Goal: Task Accomplishment & Management: Manage account settings

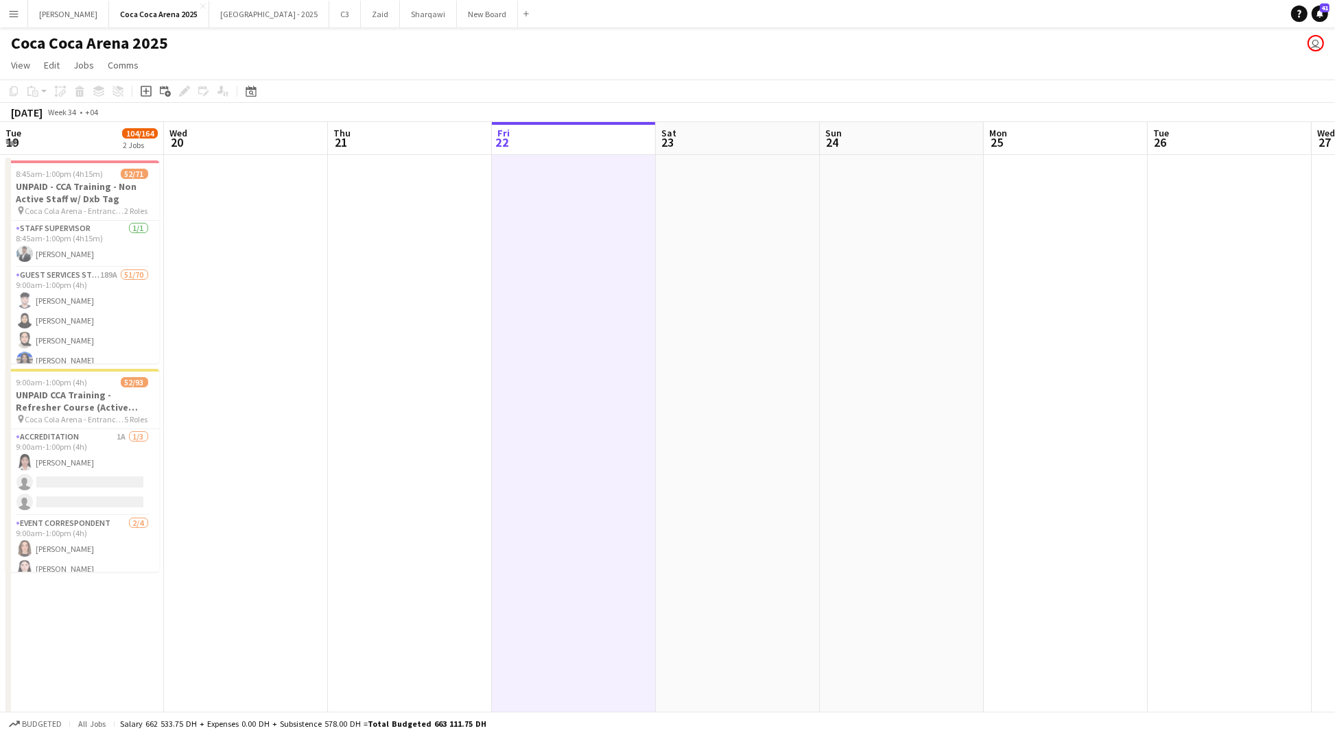
scroll to position [0, 328]
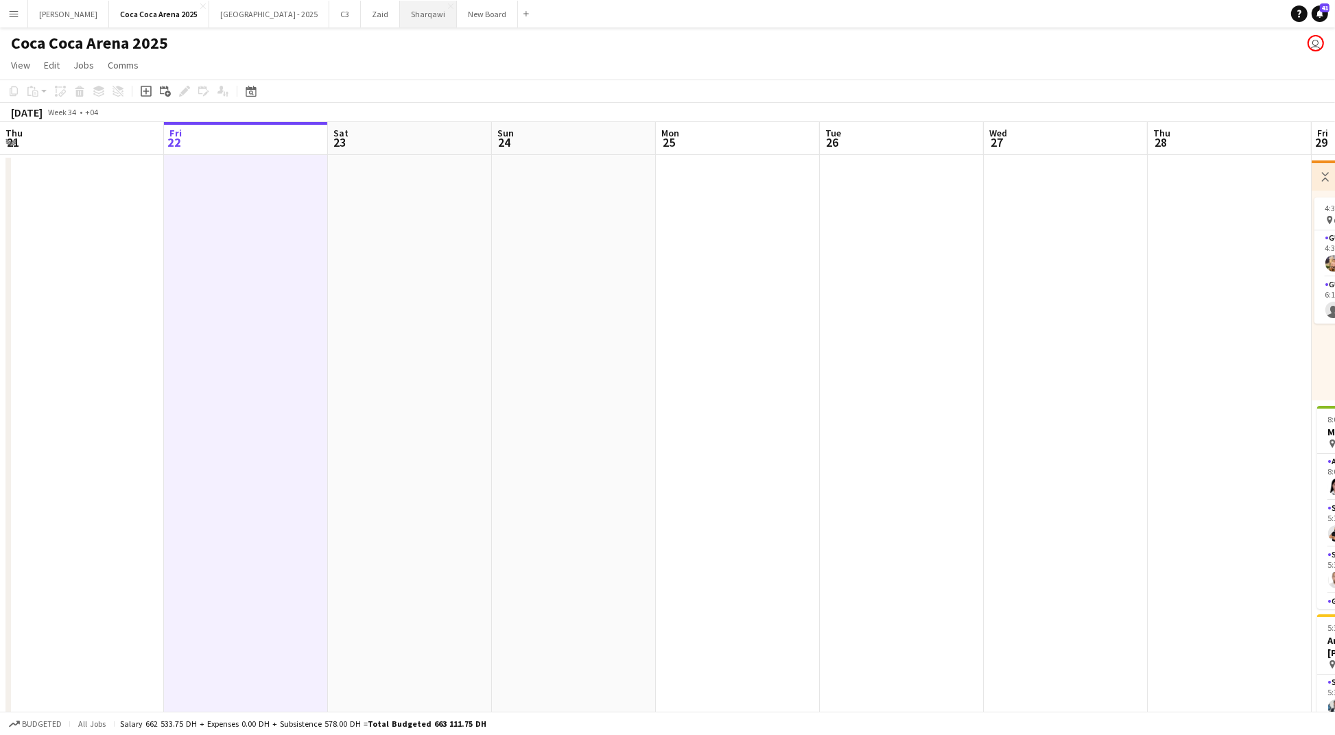
click at [400, 18] on button "Sharqawi Close" at bounding box center [428, 14] width 57 height 27
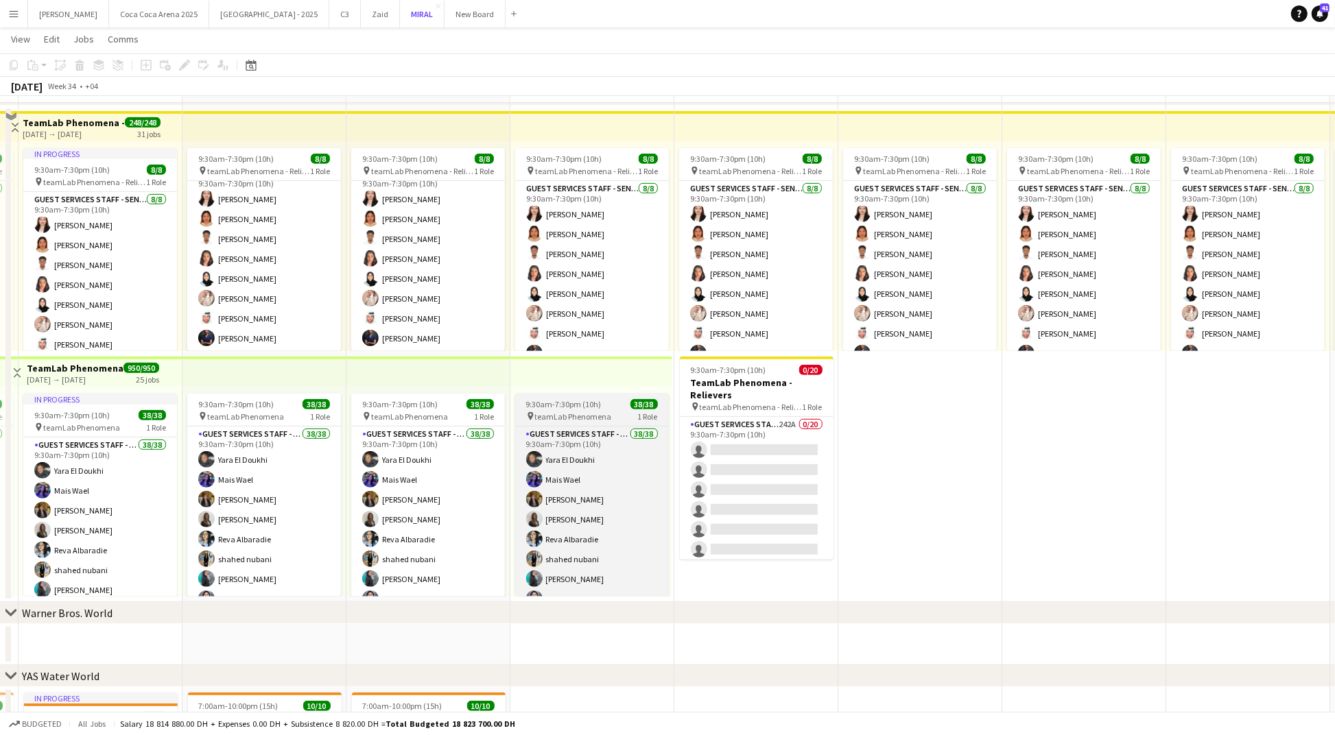
scroll to position [567, 0]
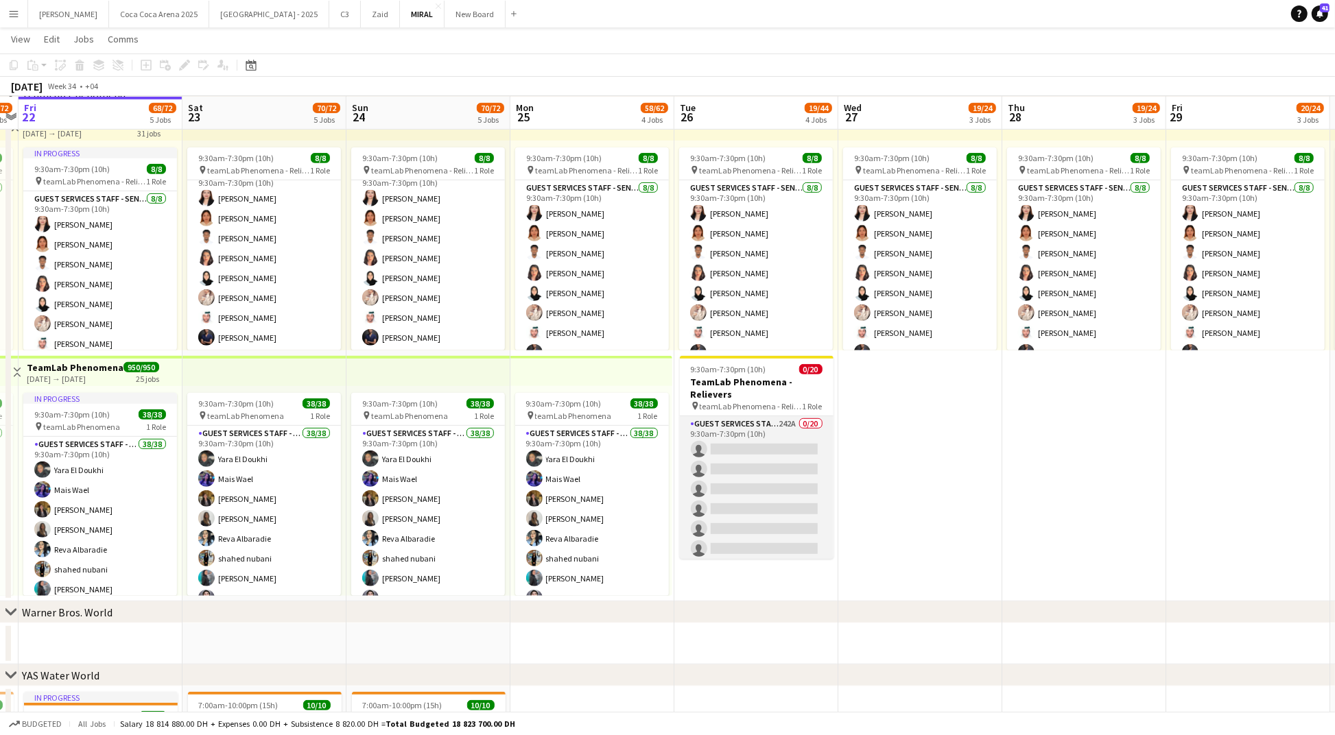
click at [756, 504] on app-card-role "Guest Services Staff - Senior 242A 0/20 9:30am-7:30pm (10h) single-neutral-acti…" at bounding box center [757, 628] width 154 height 425
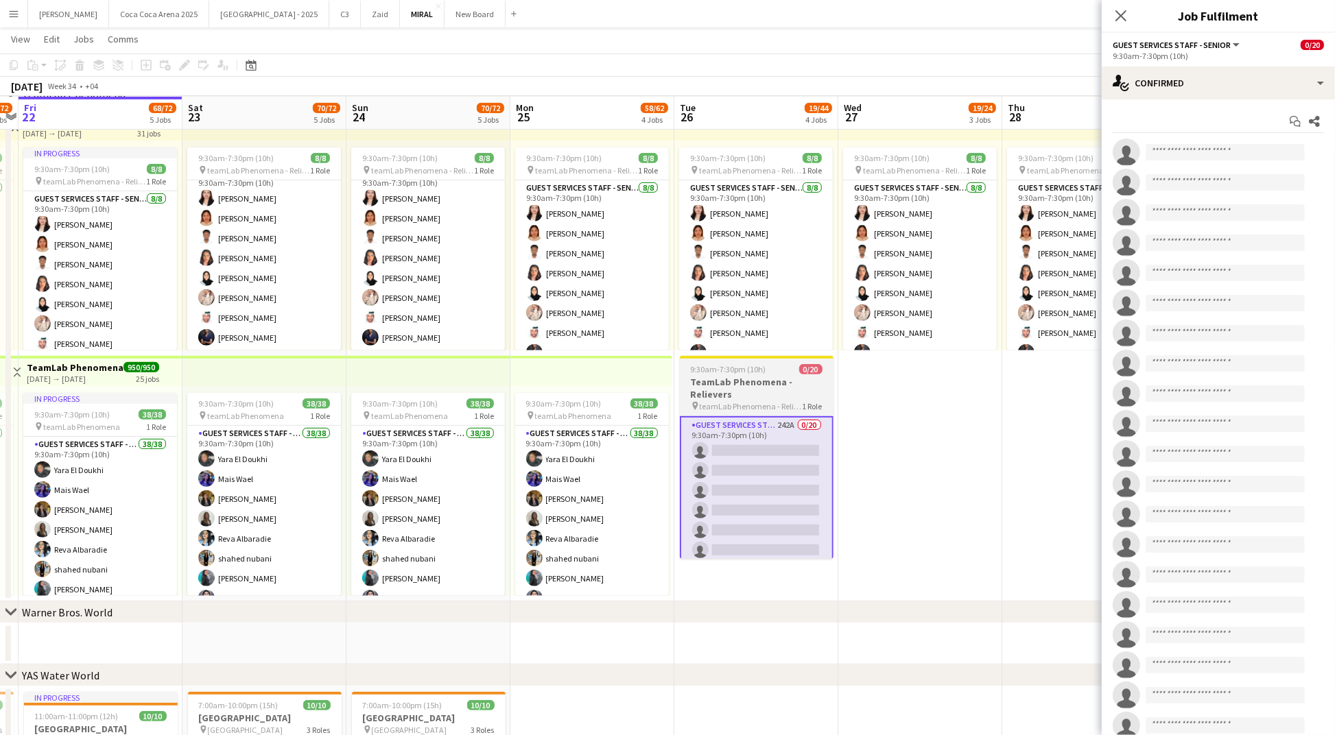
click at [737, 376] on h3 "TeamLab Phenomena - Relievers" at bounding box center [757, 388] width 154 height 25
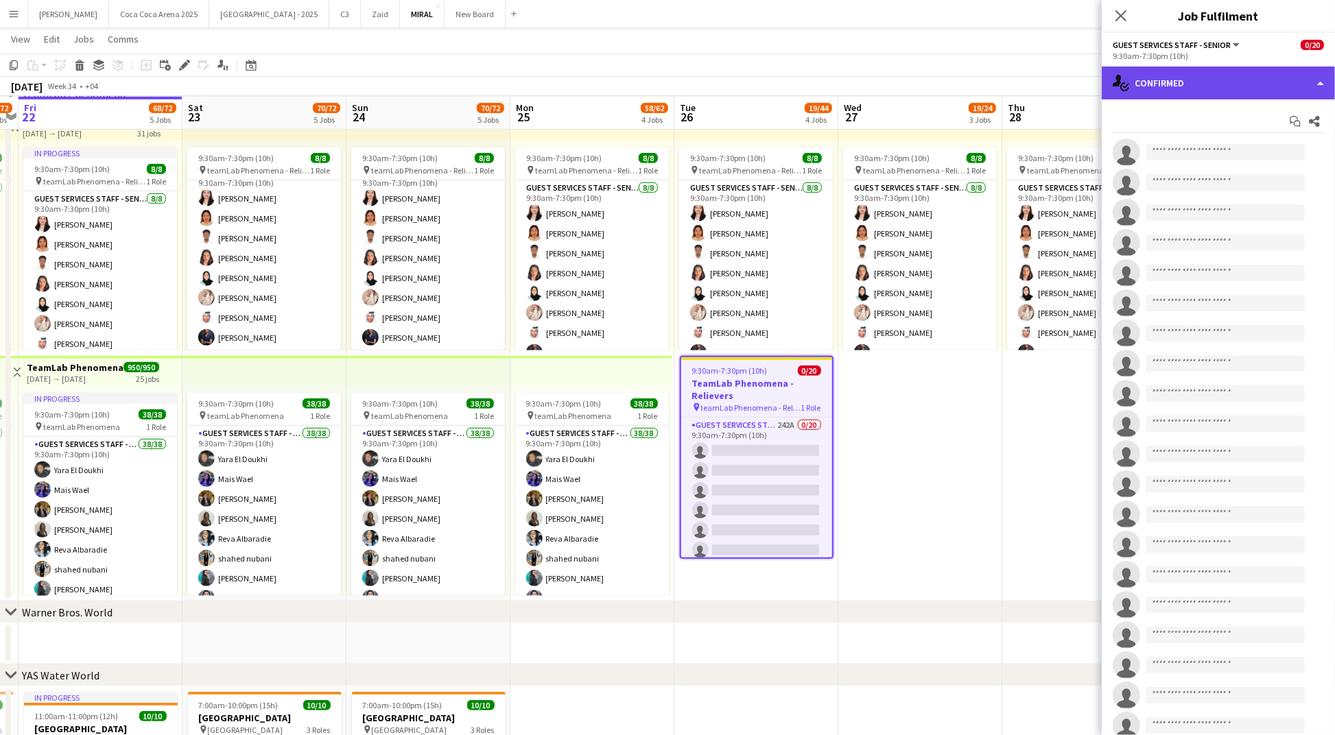
click at [1149, 80] on div "single-neutral-actions-check-2 Confirmed" at bounding box center [1218, 83] width 233 height 33
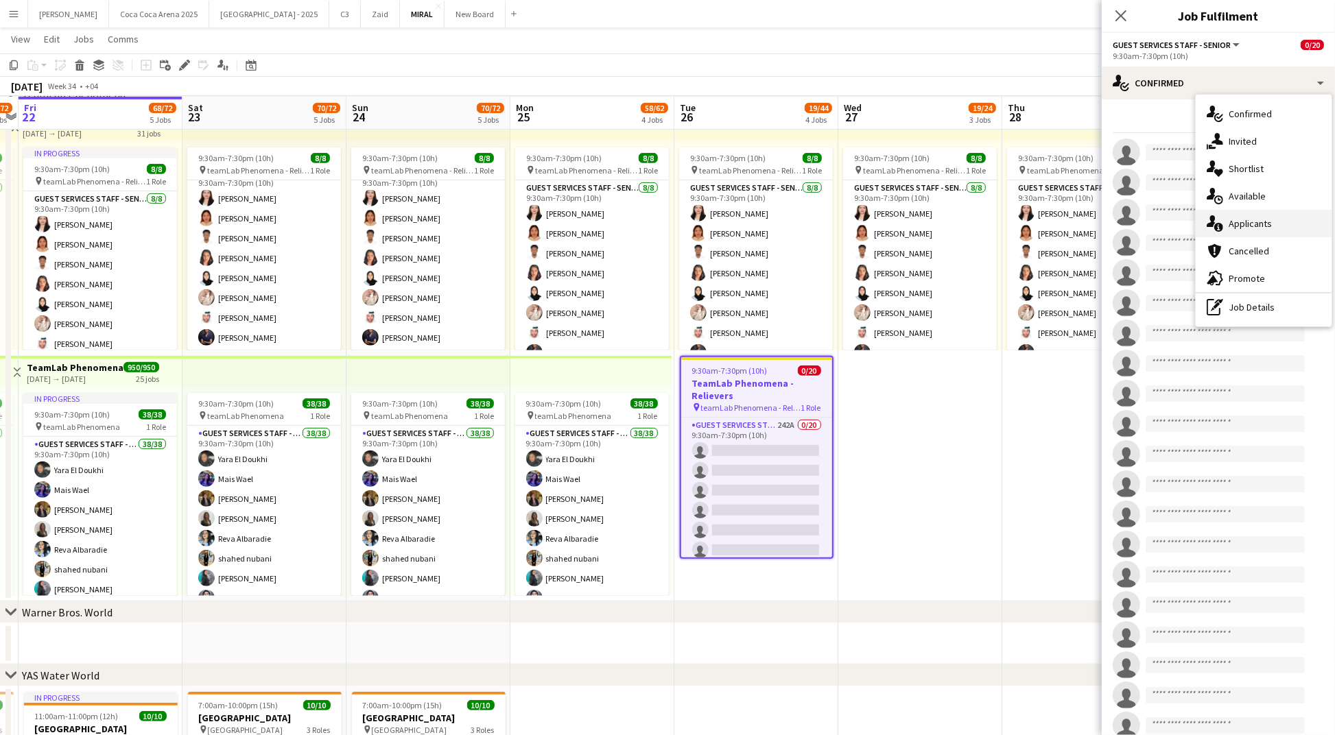
click at [1247, 224] on div "single-neutral-actions-information Applicants" at bounding box center [1264, 223] width 136 height 27
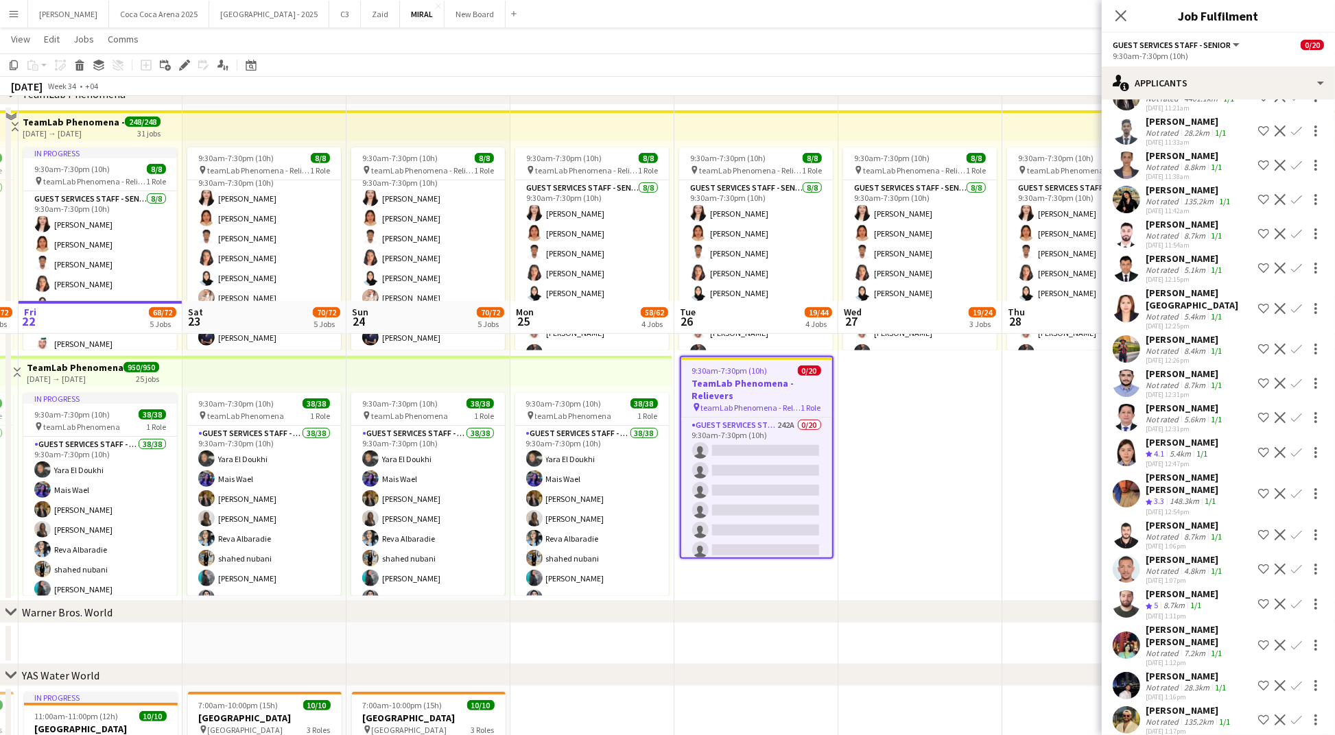
scroll to position [777, 0]
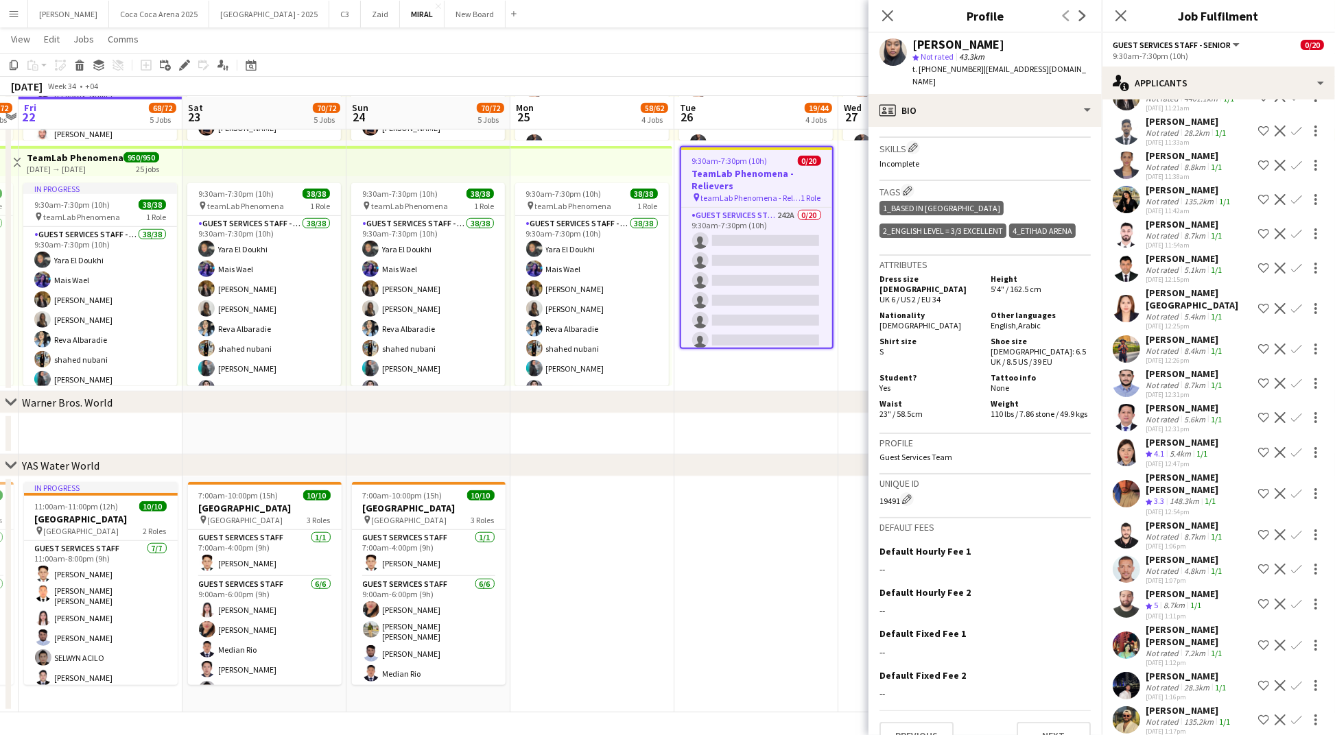
scroll to position [0, 0]
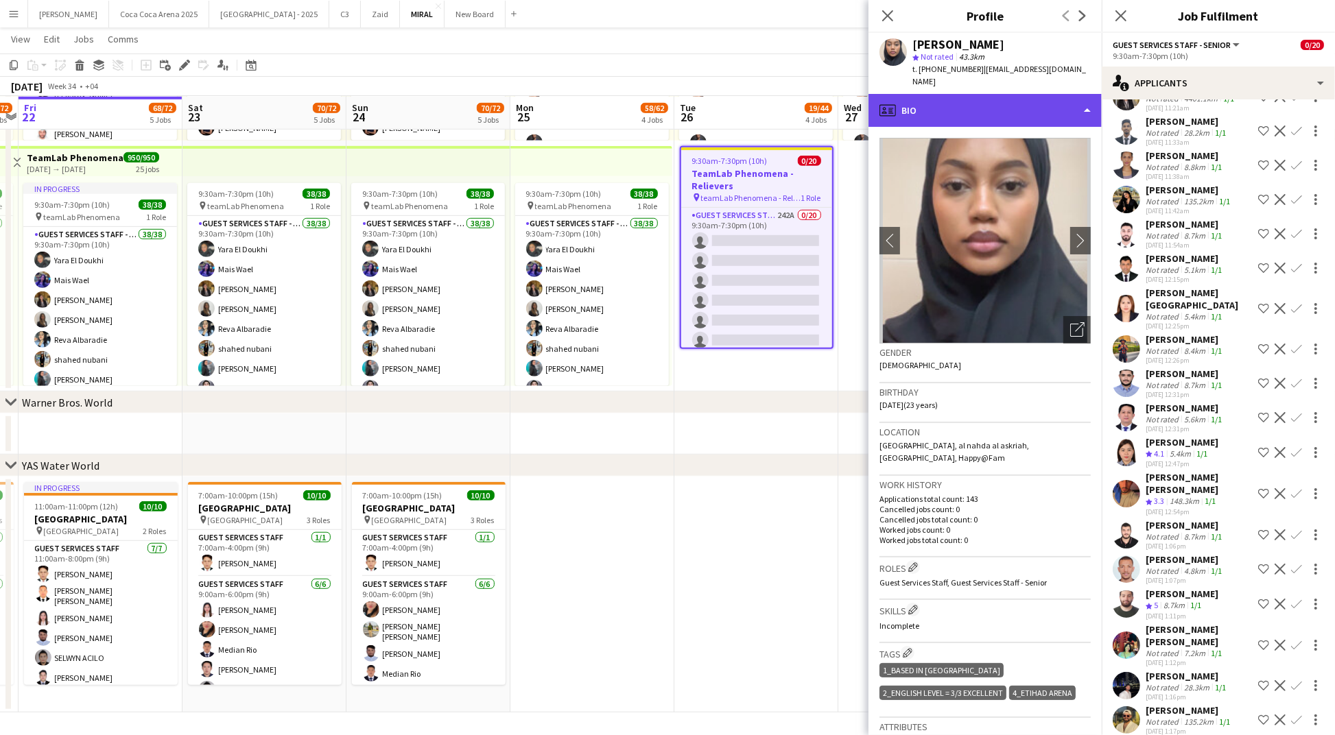
click at [956, 94] on div "profile Bio" at bounding box center [985, 110] width 233 height 33
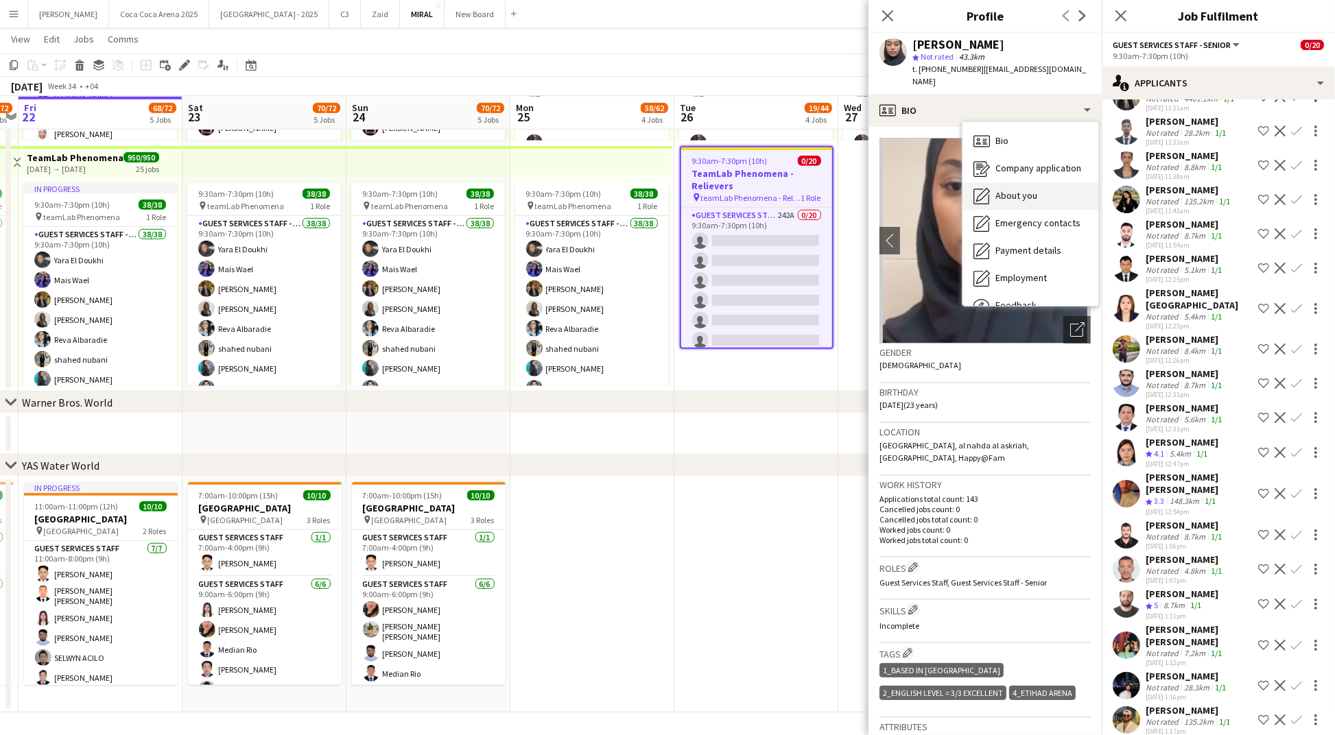
click at [984, 188] on icon "About you" at bounding box center [982, 196] width 16 height 16
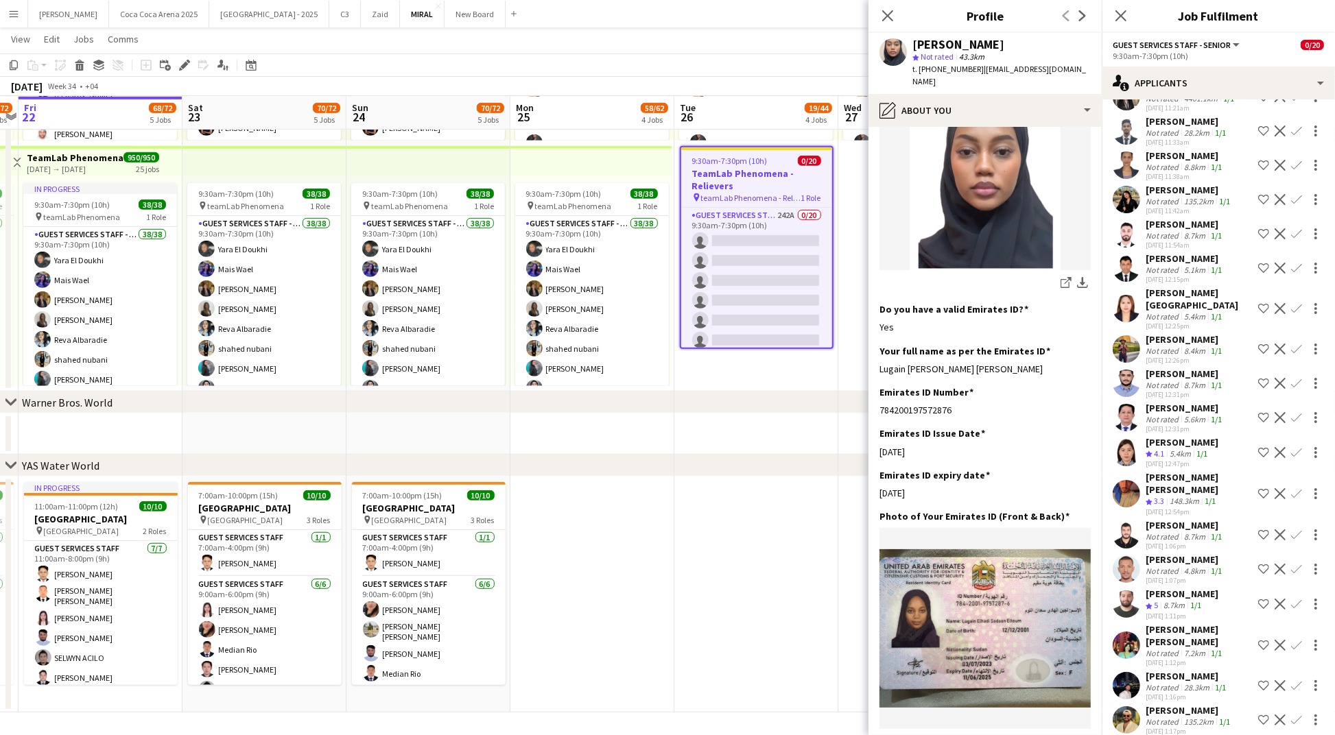
scroll to position [266, 0]
click at [888, 15] on icon at bounding box center [887, 15] width 11 height 11
